Goal: Information Seeking & Learning: Find specific fact

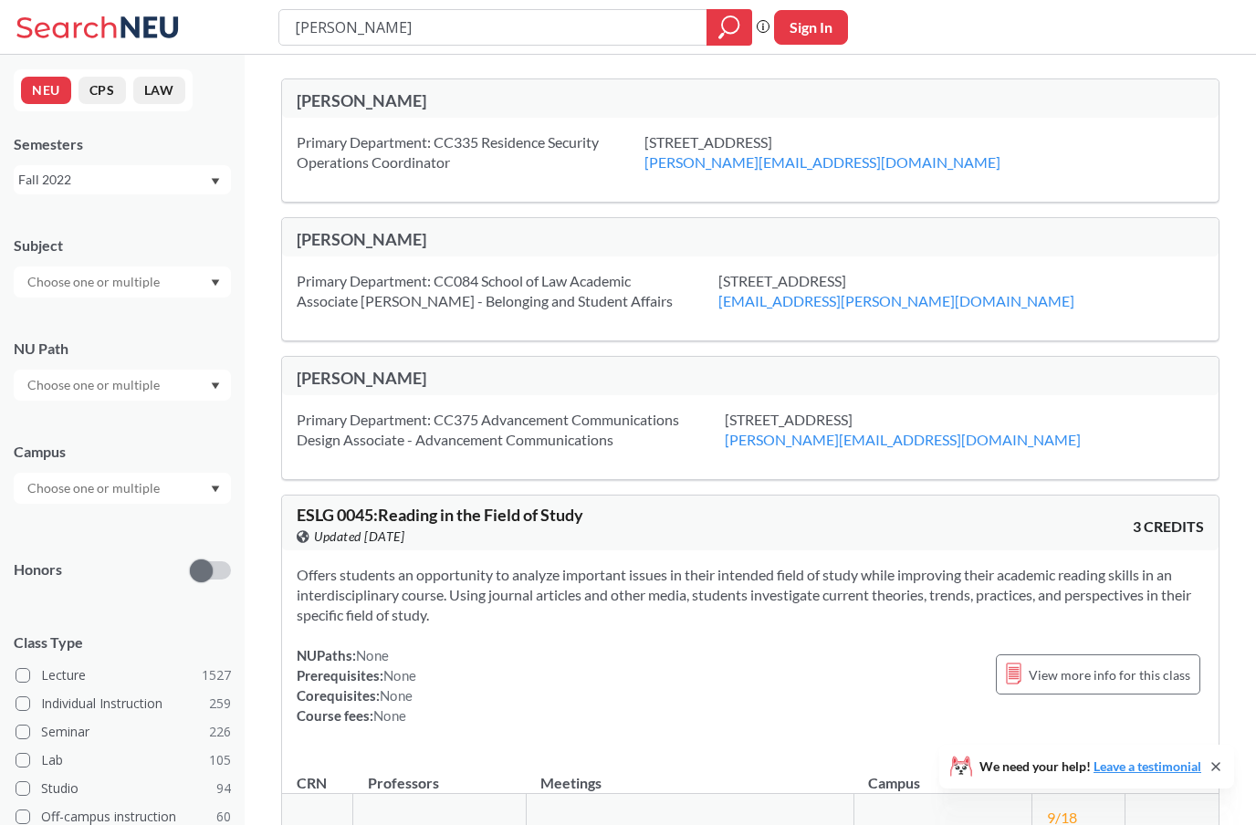
click at [410, 29] on input "[PERSON_NAME]" at bounding box center [493, 27] width 401 height 31
type input "K"
type input "Yughesh"
click at [726, 36] on icon "magnifying glass" at bounding box center [729, 28] width 22 height 26
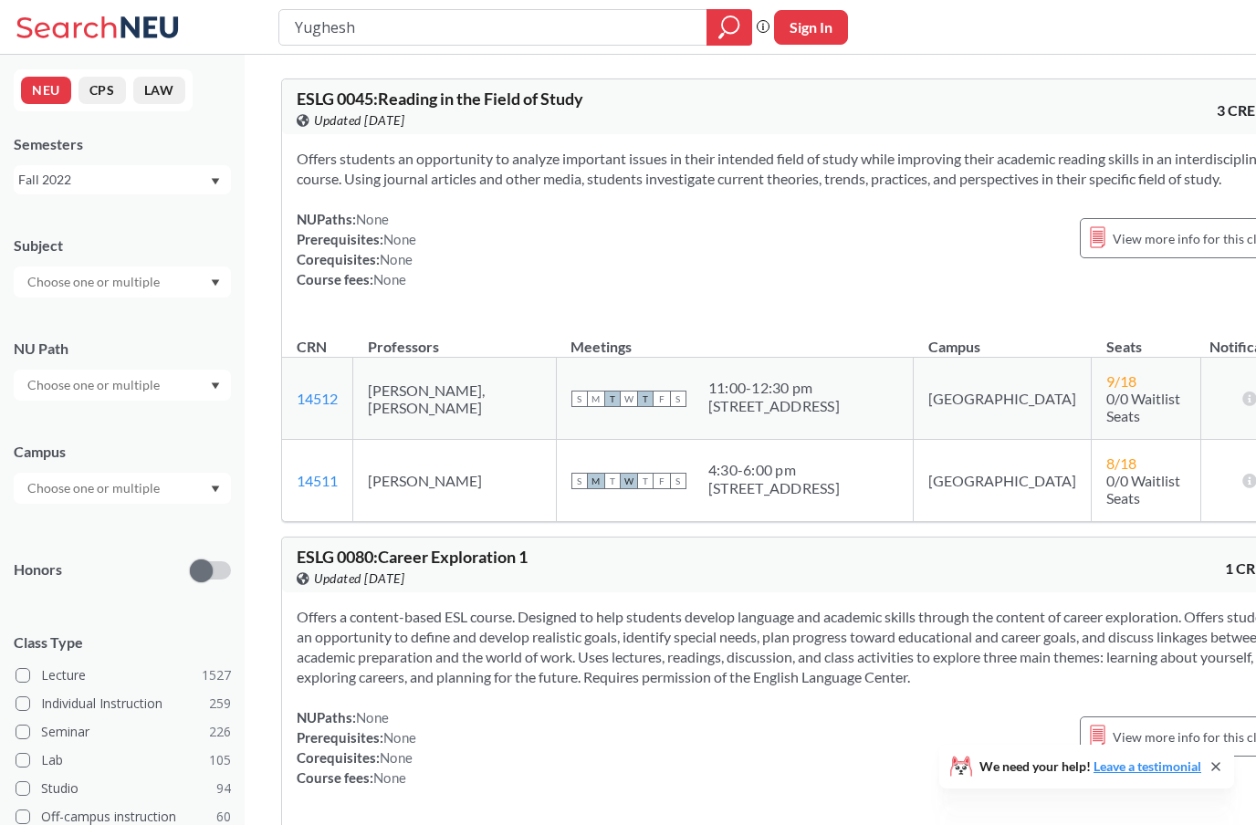
click at [372, 26] on input "Yughesh" at bounding box center [493, 27] width 401 height 31
type input "Y"
click at [86, 166] on div "Fall 2022" at bounding box center [122, 179] width 217 height 29
click at [47, 179] on div "Fall 2022" at bounding box center [113, 180] width 191 height 20
click at [50, 88] on button "NEU" at bounding box center [46, 90] width 50 height 27
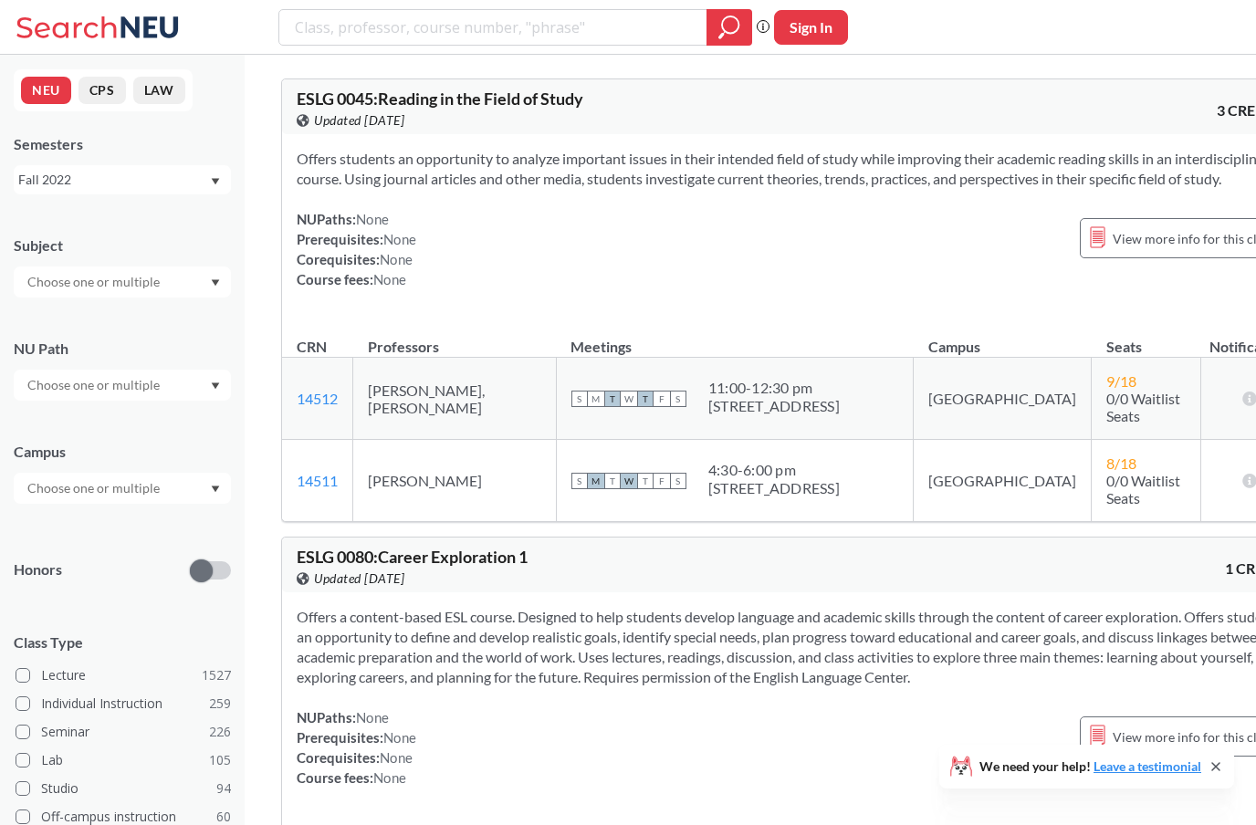
click at [44, 18] on icon at bounding box center [101, 27] width 170 height 37
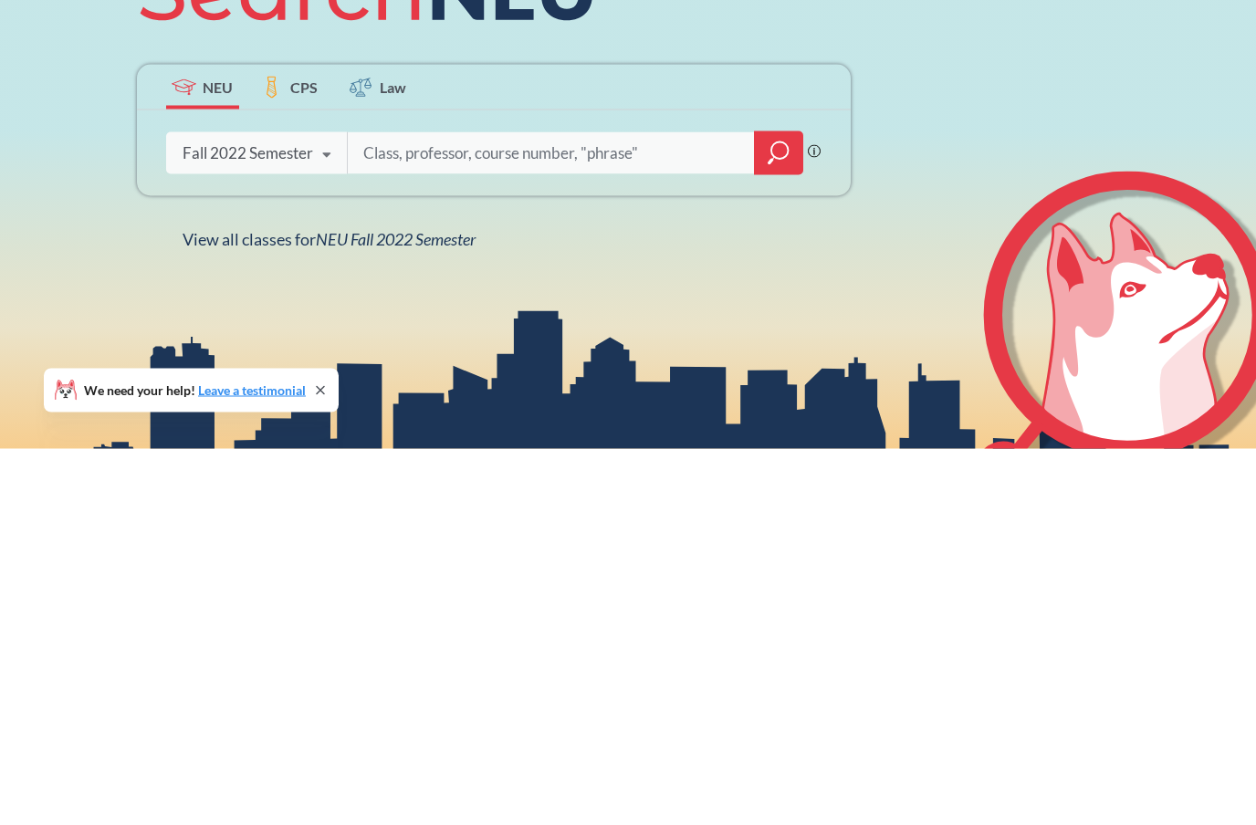
click at [235, 519] on div "Fall 2022 Semester" at bounding box center [248, 529] width 130 height 20
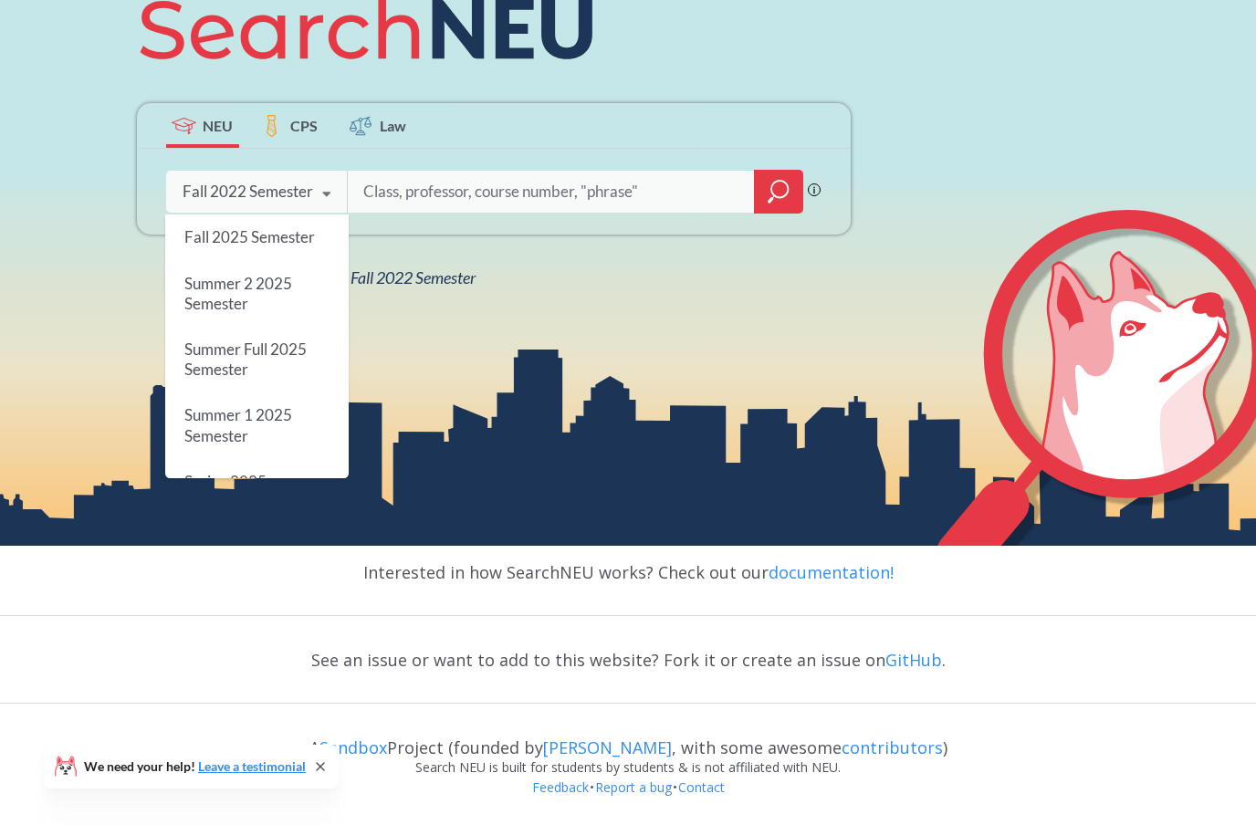
click at [189, 227] on span "Fall 2025 Semester" at bounding box center [248, 236] width 130 height 19
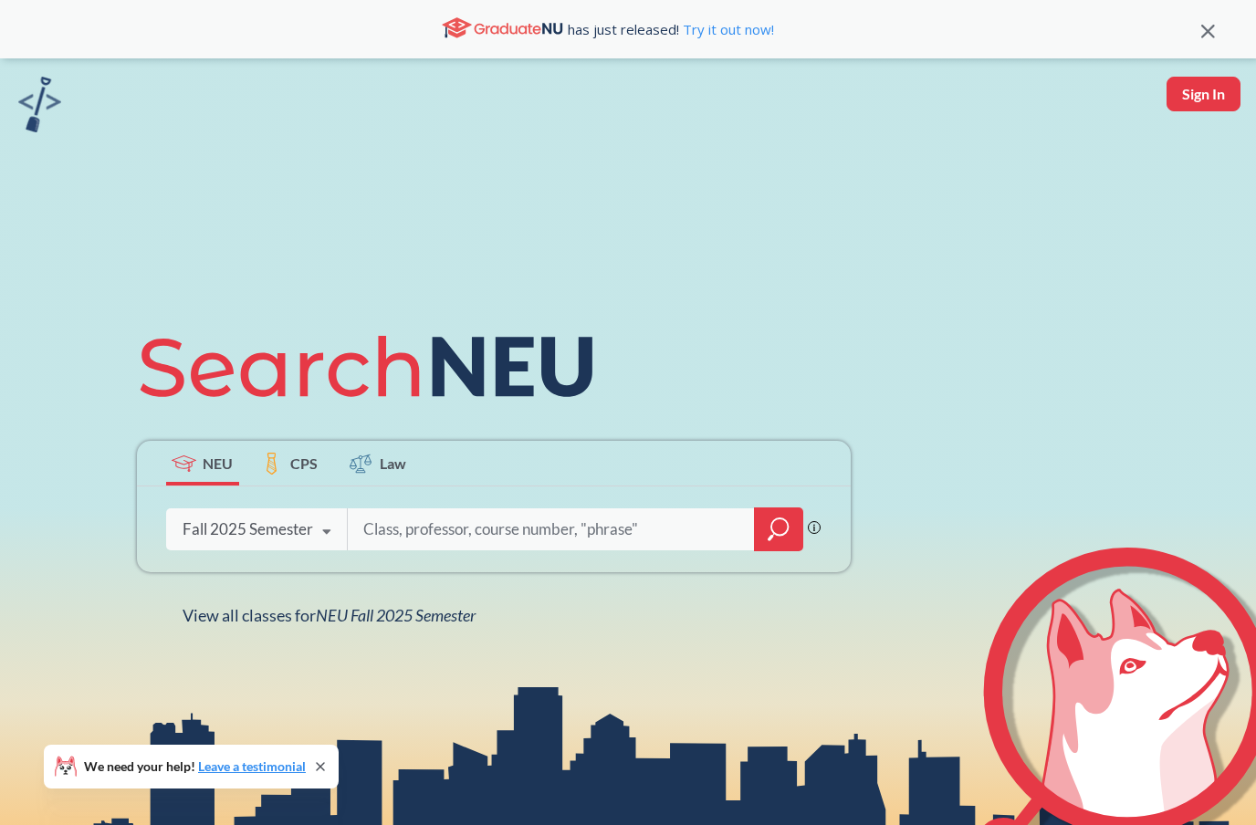
click at [424, 548] on input "search" at bounding box center [551, 529] width 380 height 38
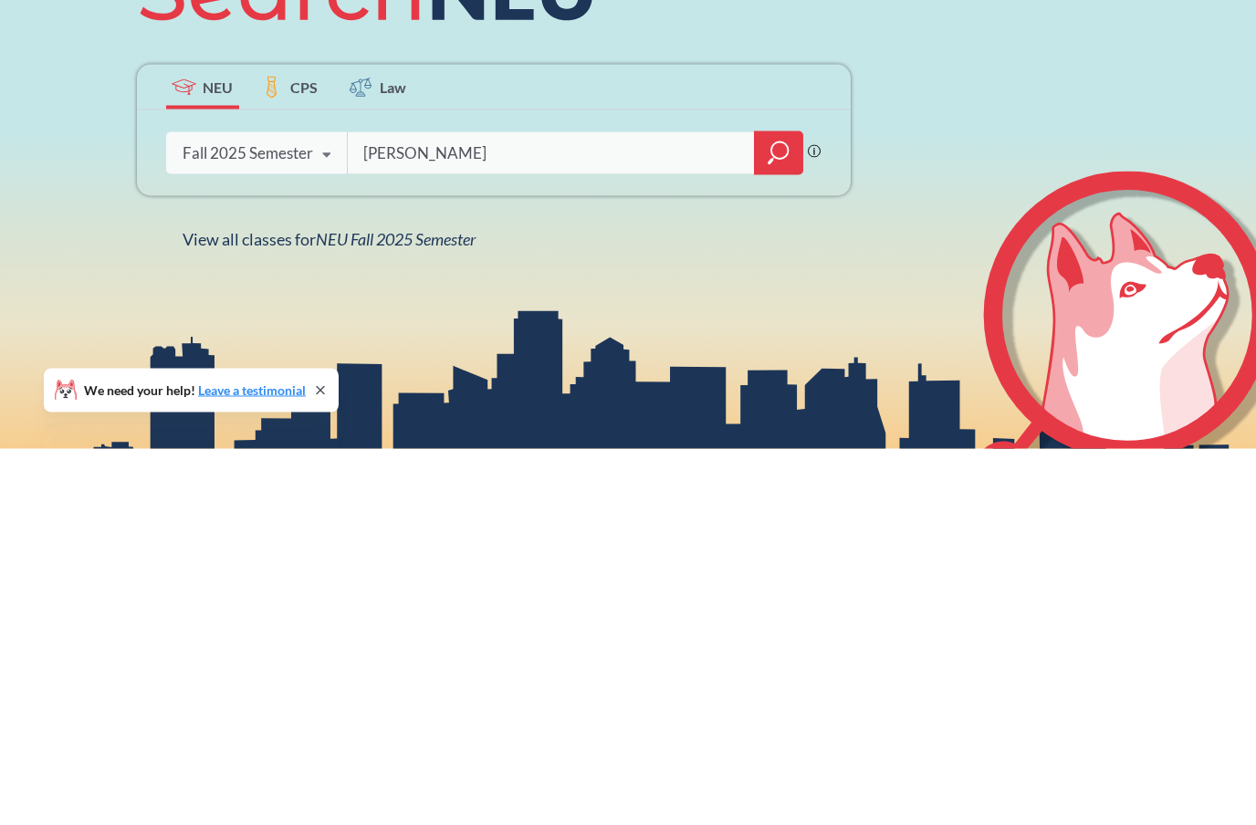
type input "Sandeep"
click at [780, 516] on icon "magnifying glass" at bounding box center [778, 529] width 22 height 26
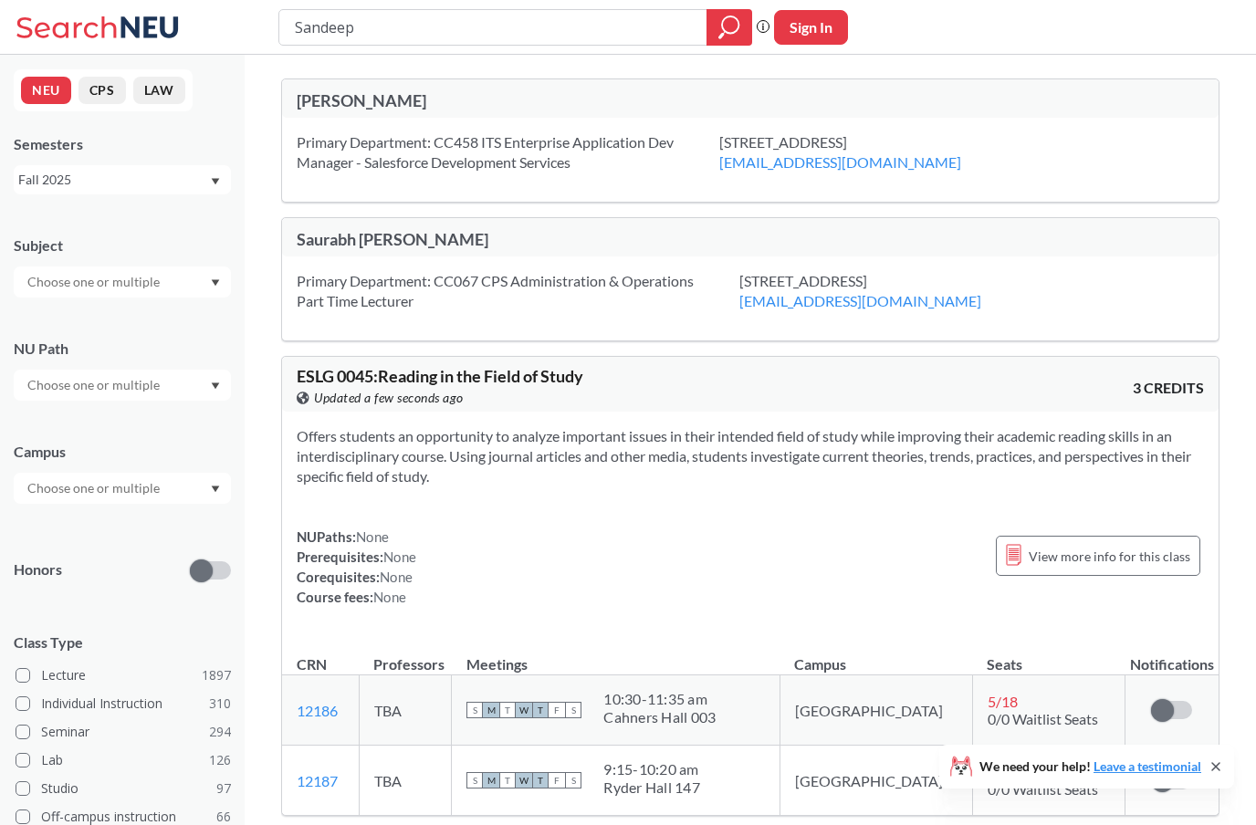
click at [398, 22] on input "Sandeep" at bounding box center [493, 27] width 401 height 31
type input "[PERSON_NAME]"
click at [730, 35] on icon "magnifying glass" at bounding box center [729, 28] width 22 height 26
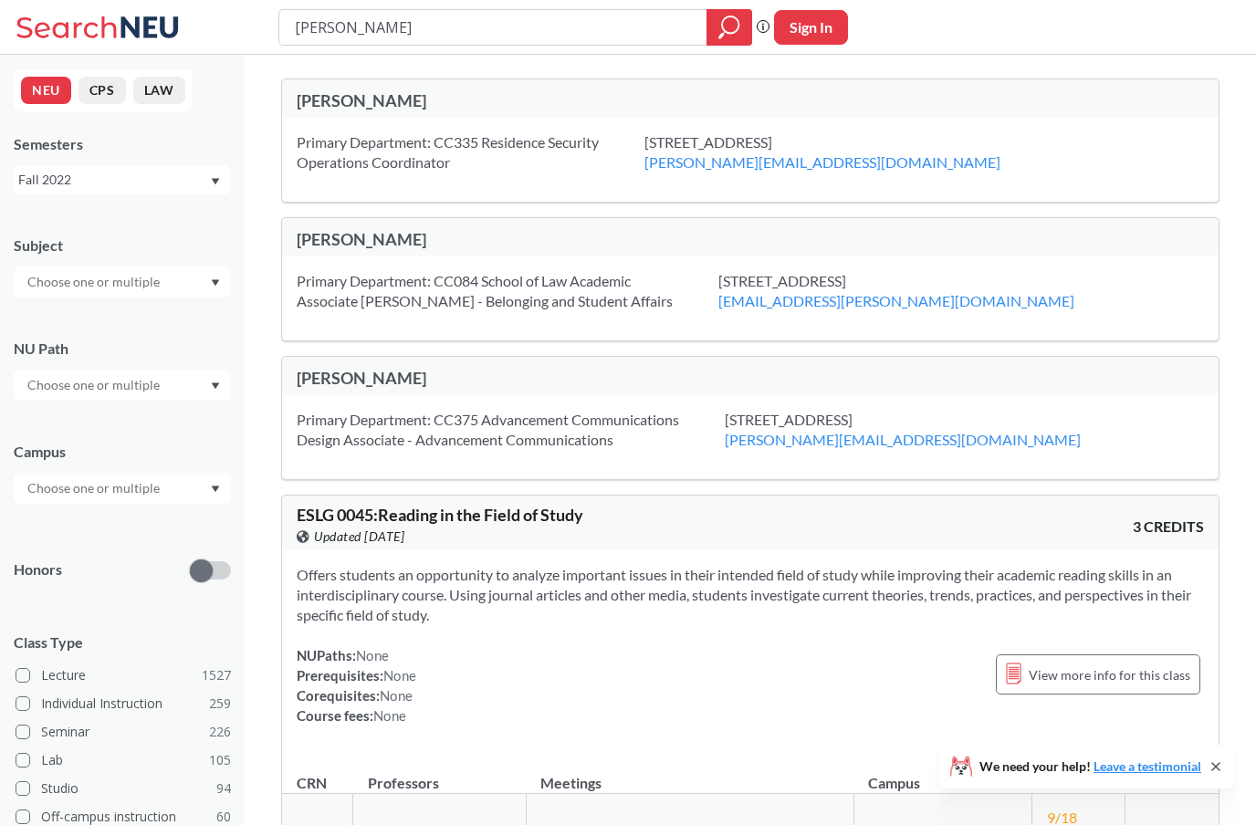
type input "[PERSON_NAME]"
